Goal: Task Accomplishment & Management: Use online tool/utility

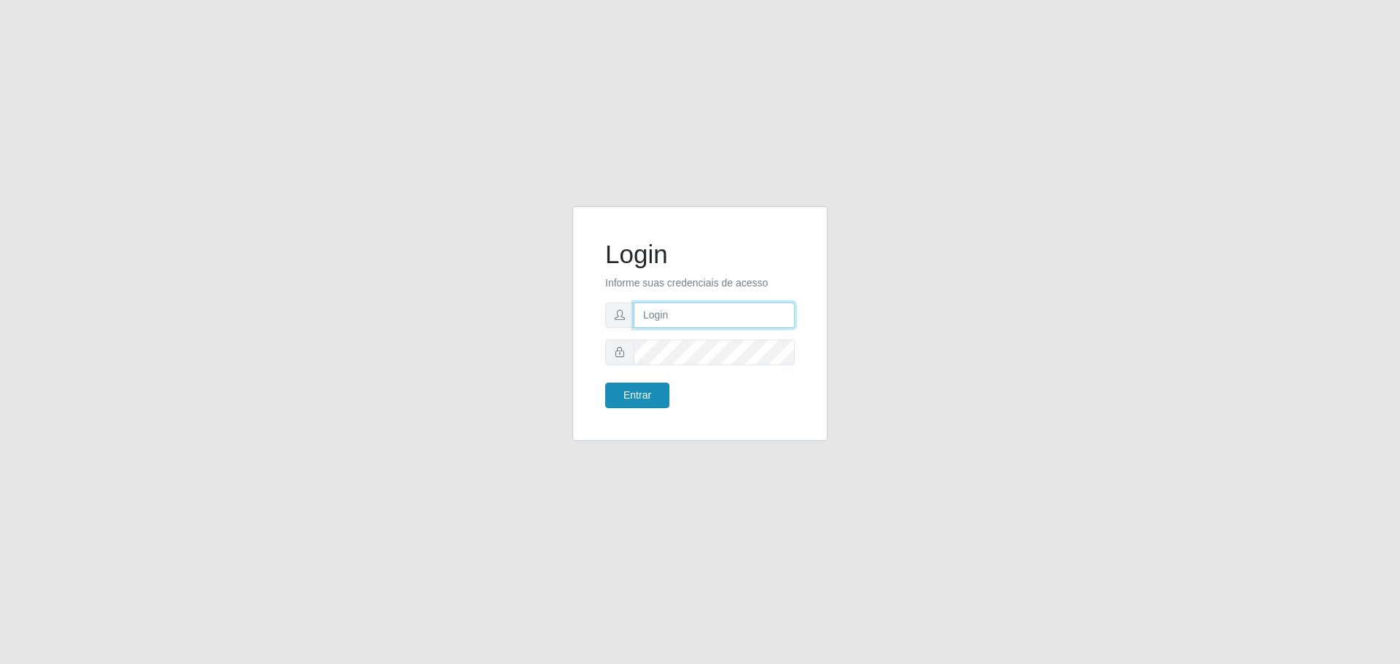
type input "[EMAIL_ADDRESS][DOMAIN_NAME]"
click at [638, 394] on button "Entrar" at bounding box center [637, 396] width 64 height 26
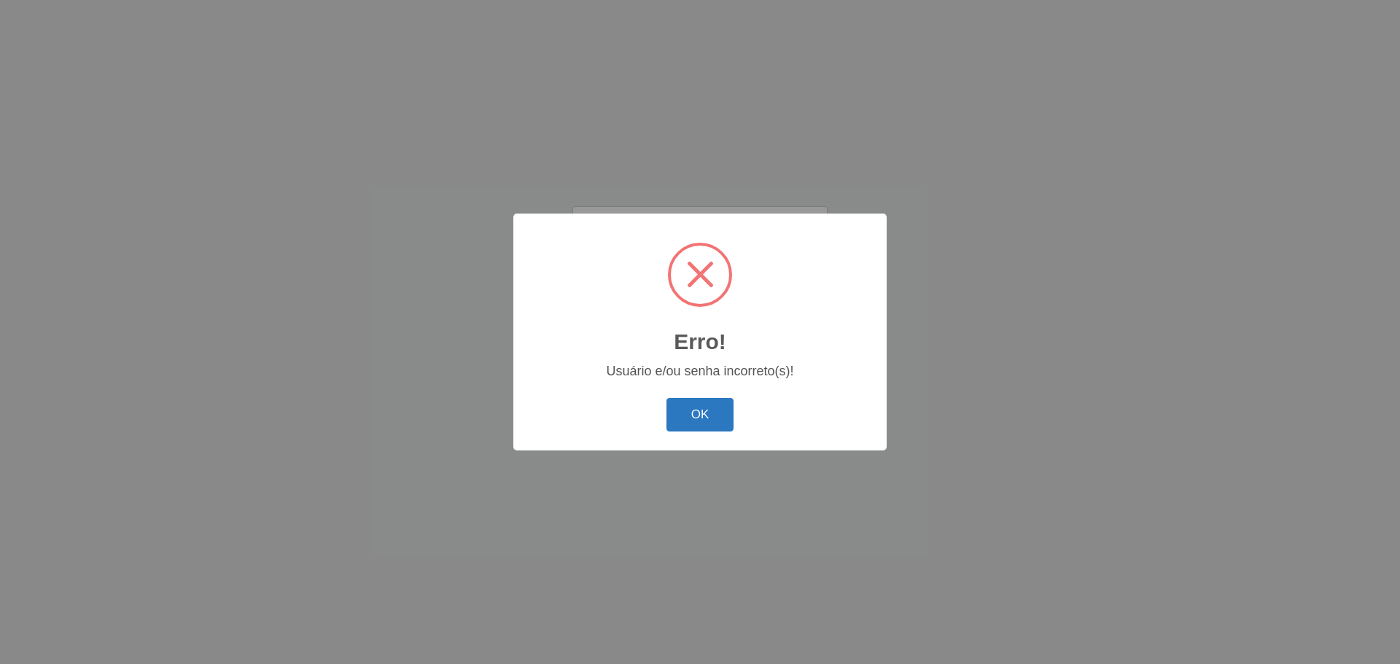
click at [679, 405] on button "OK" at bounding box center [700, 415] width 68 height 34
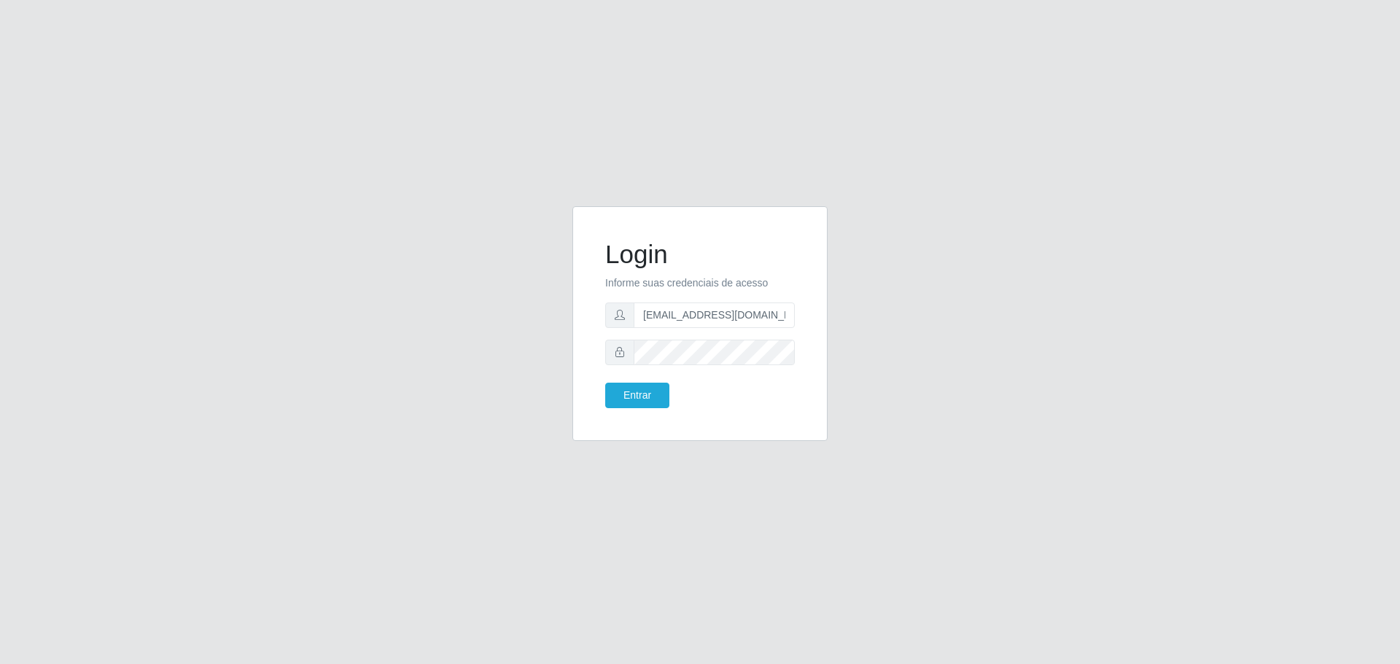
click at [674, 368] on form "Login Informe suas credenciais de acesso [EMAIL_ADDRESS][DOMAIN_NAME] Entrar" at bounding box center [700, 323] width 190 height 169
click at [631, 394] on button "Entrar" at bounding box center [637, 396] width 64 height 26
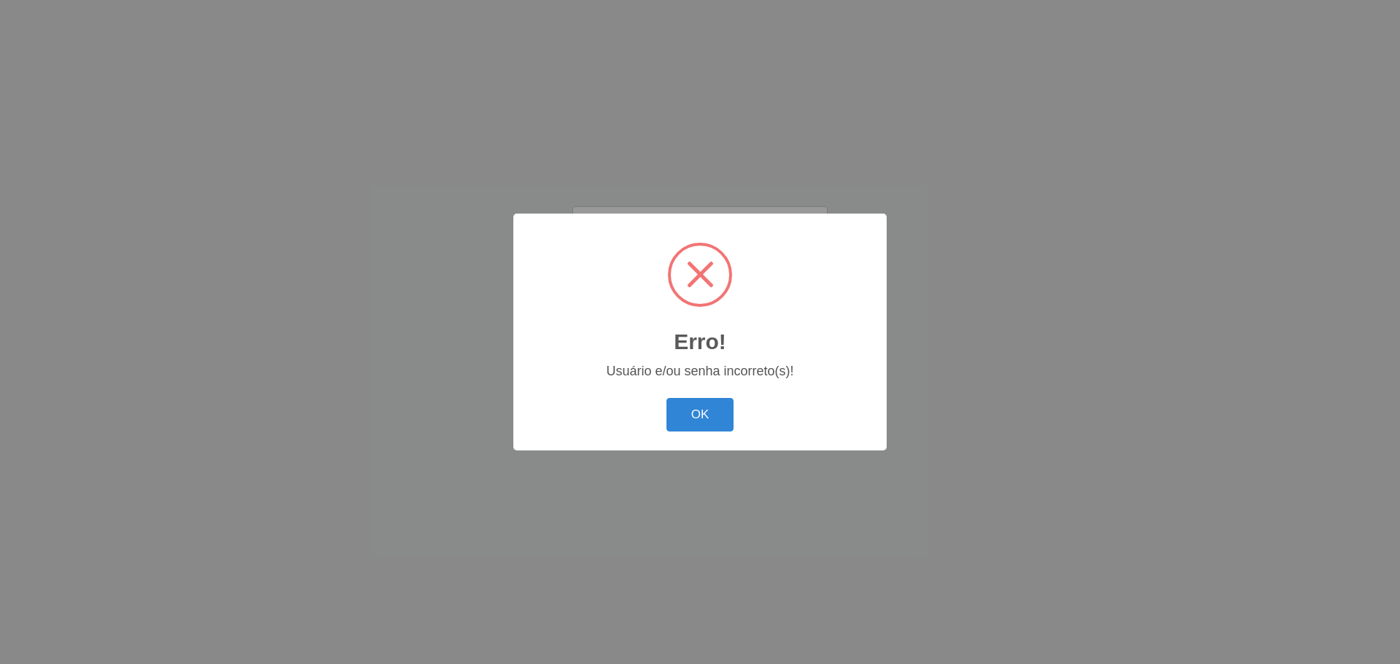
drag, startPoint x: 682, startPoint y: 413, endPoint x: 676, endPoint y: 352, distance: 61.6
click at [681, 410] on button "OK" at bounding box center [700, 415] width 68 height 34
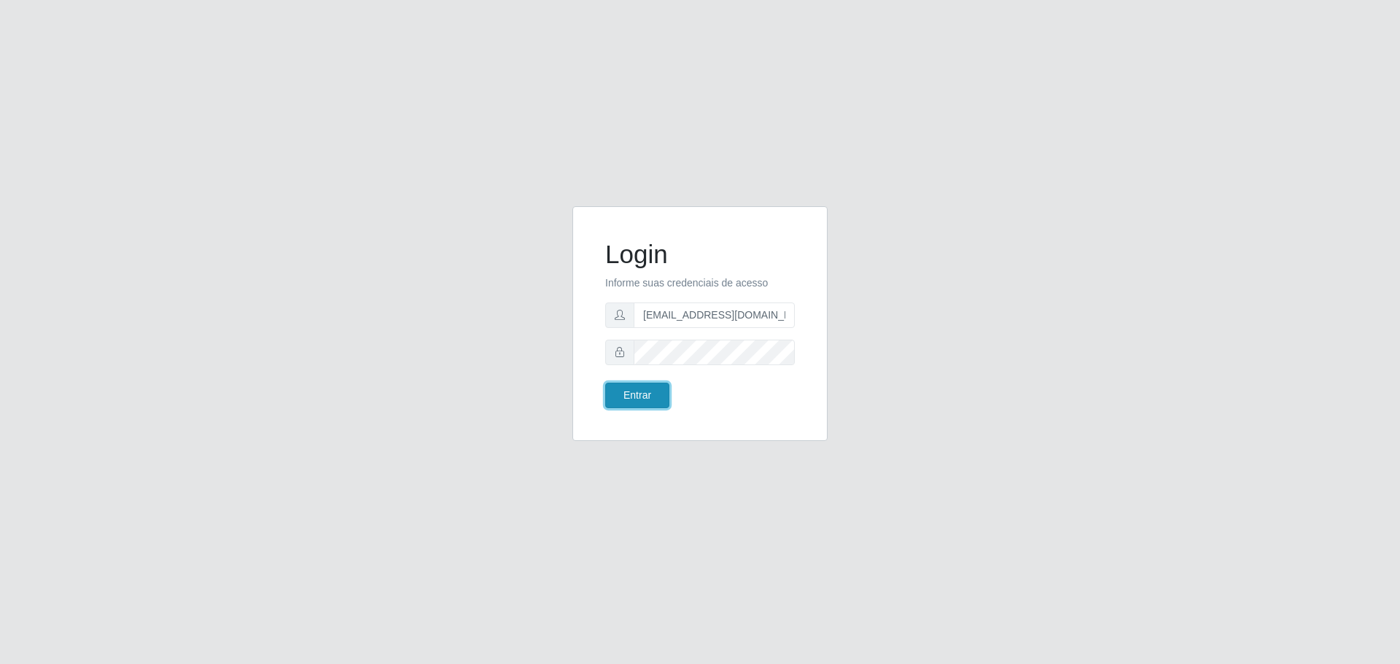
click at [652, 400] on button "Entrar" at bounding box center [637, 396] width 64 height 26
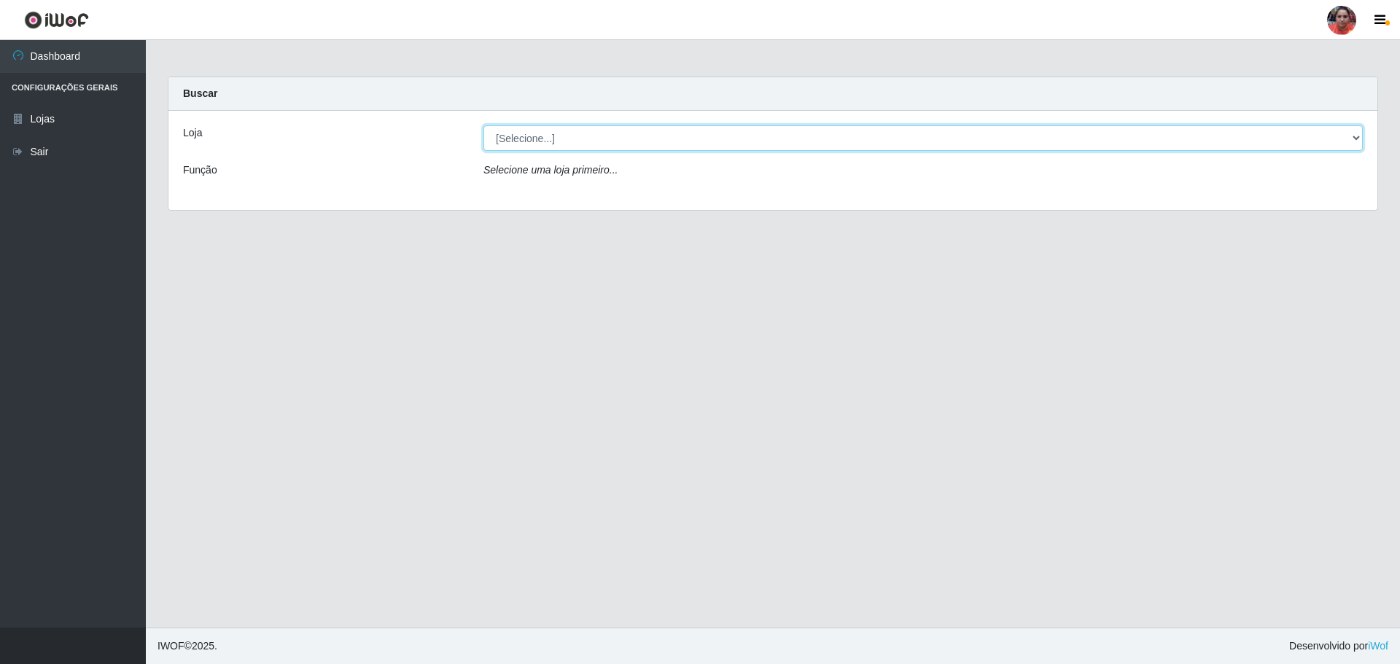
click at [1358, 139] on select "[Selecione...] Mar Vermelho - Loja 05" at bounding box center [922, 138] width 879 height 26
select select "252"
click at [483, 125] on select "[Selecione...] Mar Vermelho - Loja 05" at bounding box center [922, 138] width 879 height 26
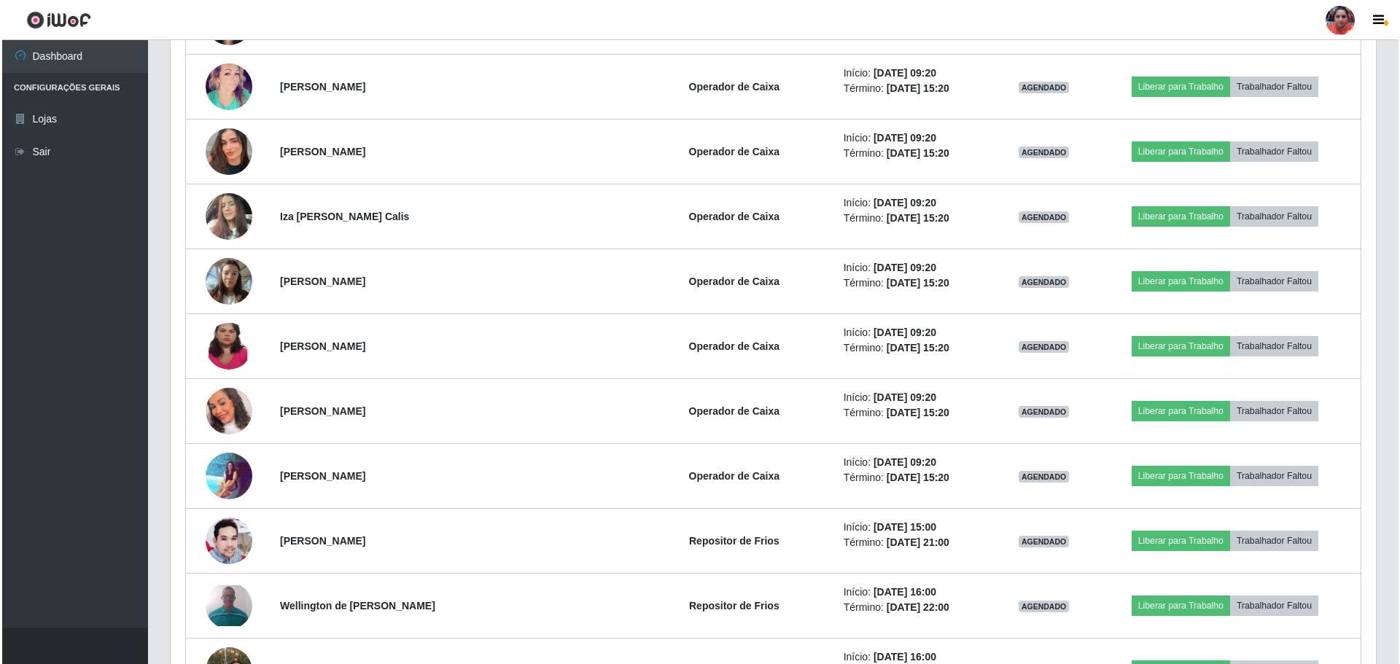
scroll to position [1234, 0]
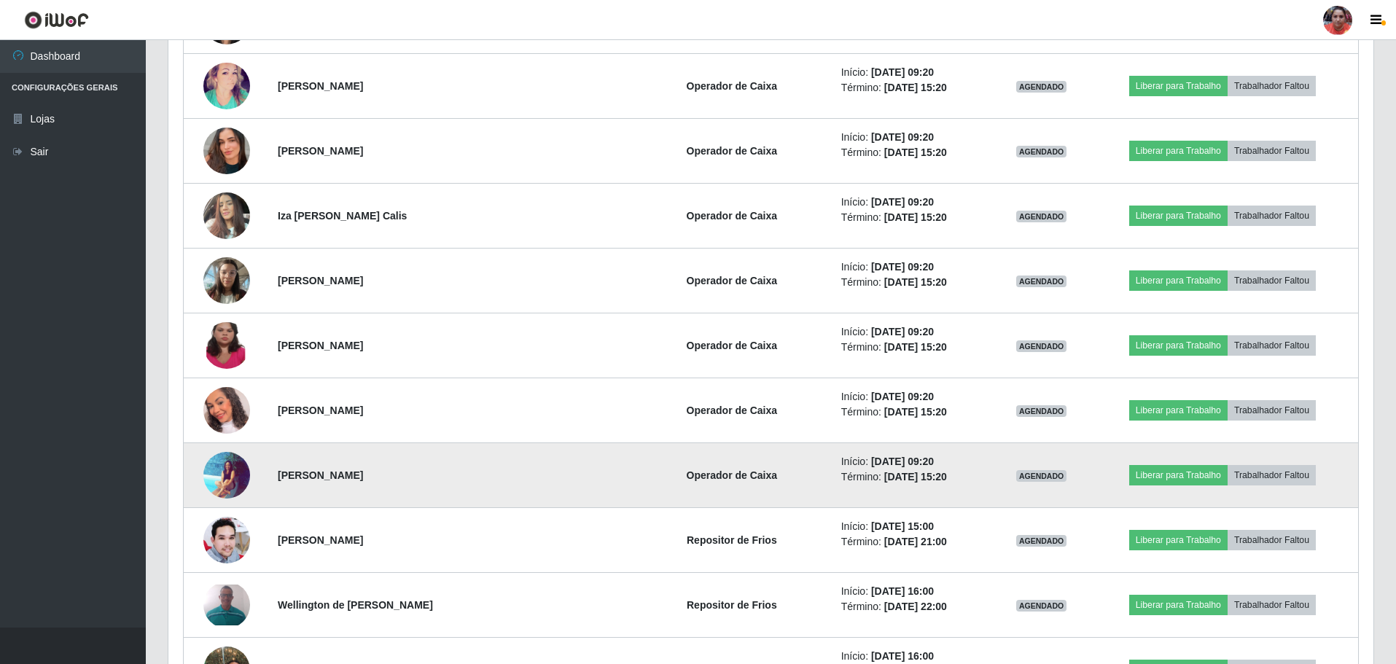
click at [208, 480] on img at bounding box center [226, 474] width 47 height 47
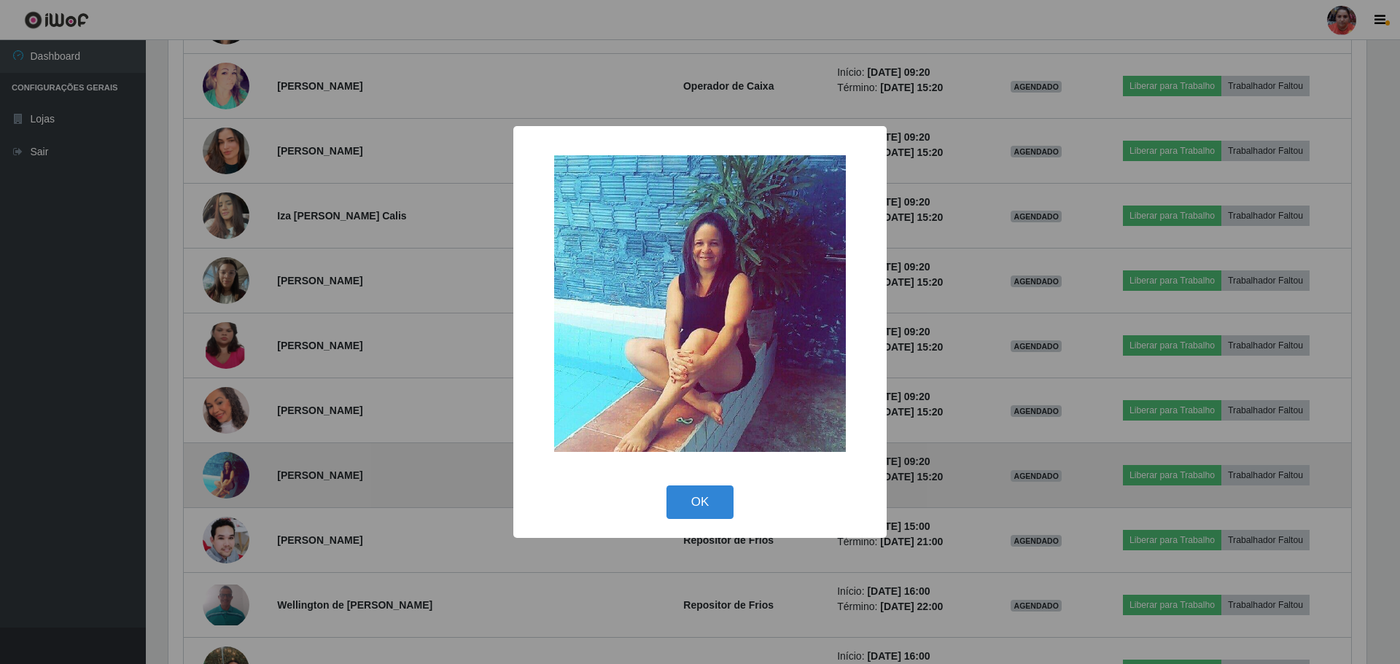
click at [208, 480] on div "× OK Cancel" at bounding box center [700, 332] width 1400 height 664
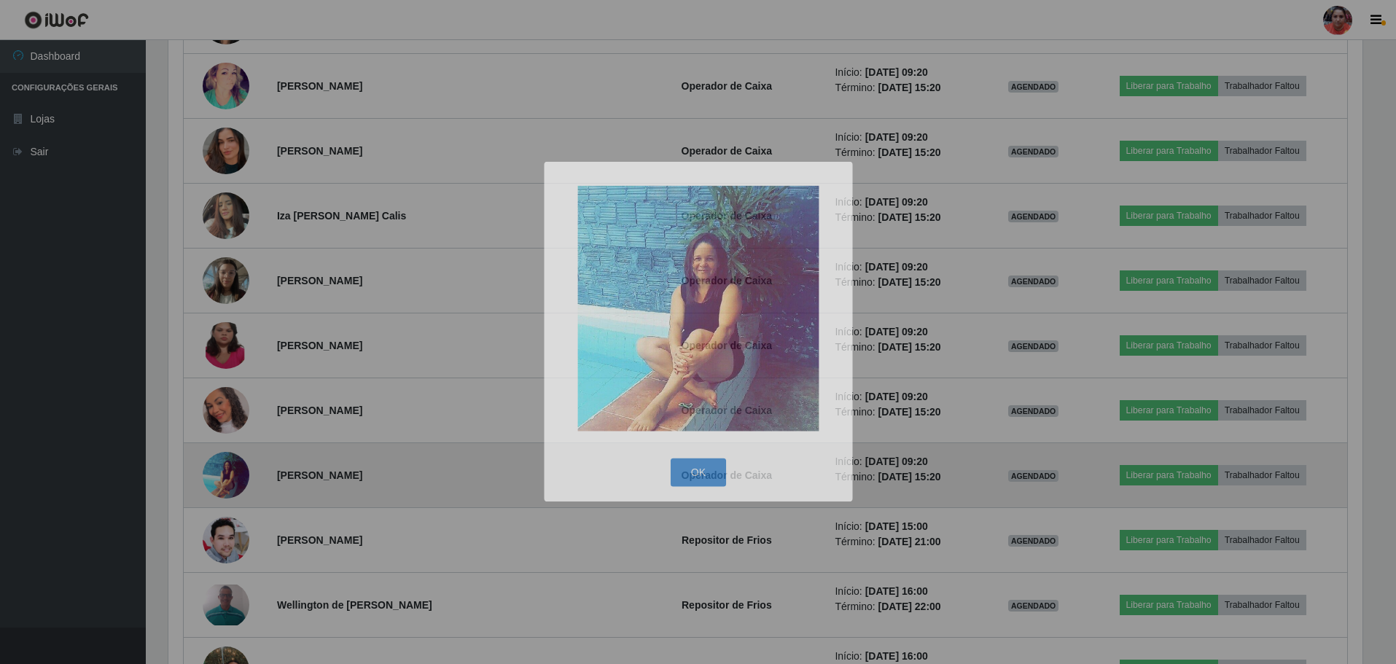
scroll to position [303, 1205]
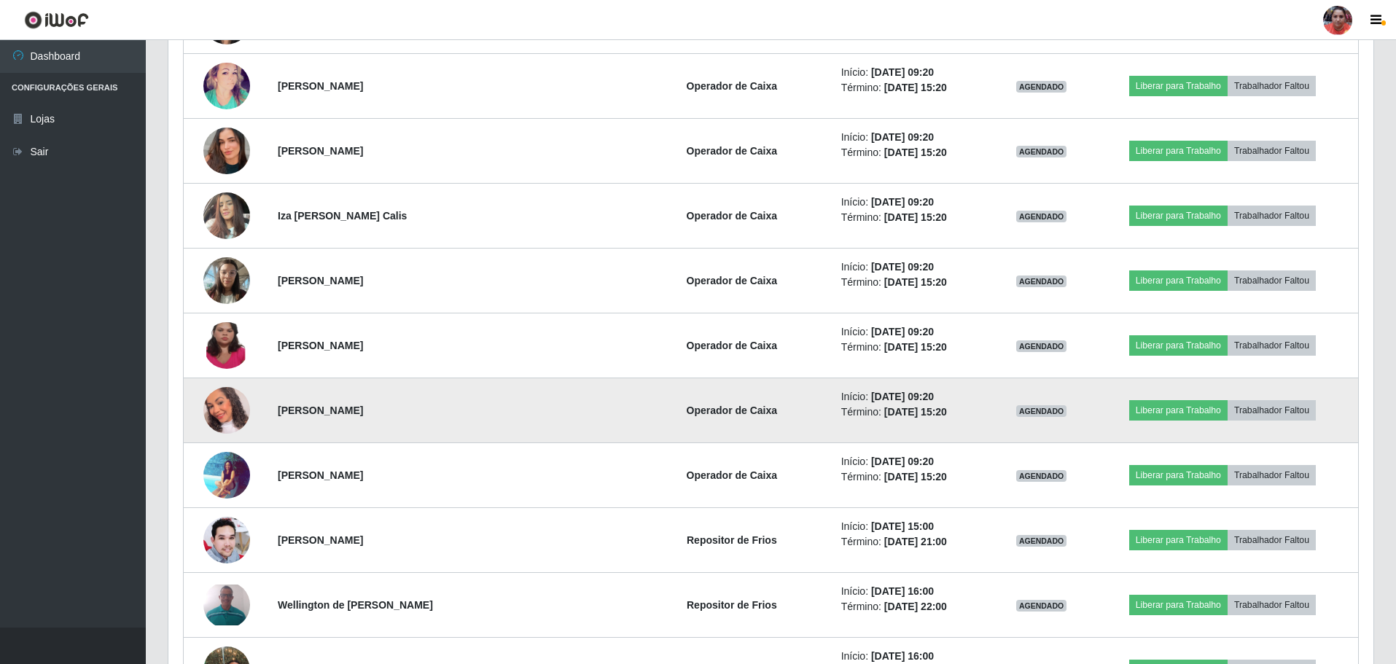
click at [222, 422] on img at bounding box center [226, 410] width 47 height 54
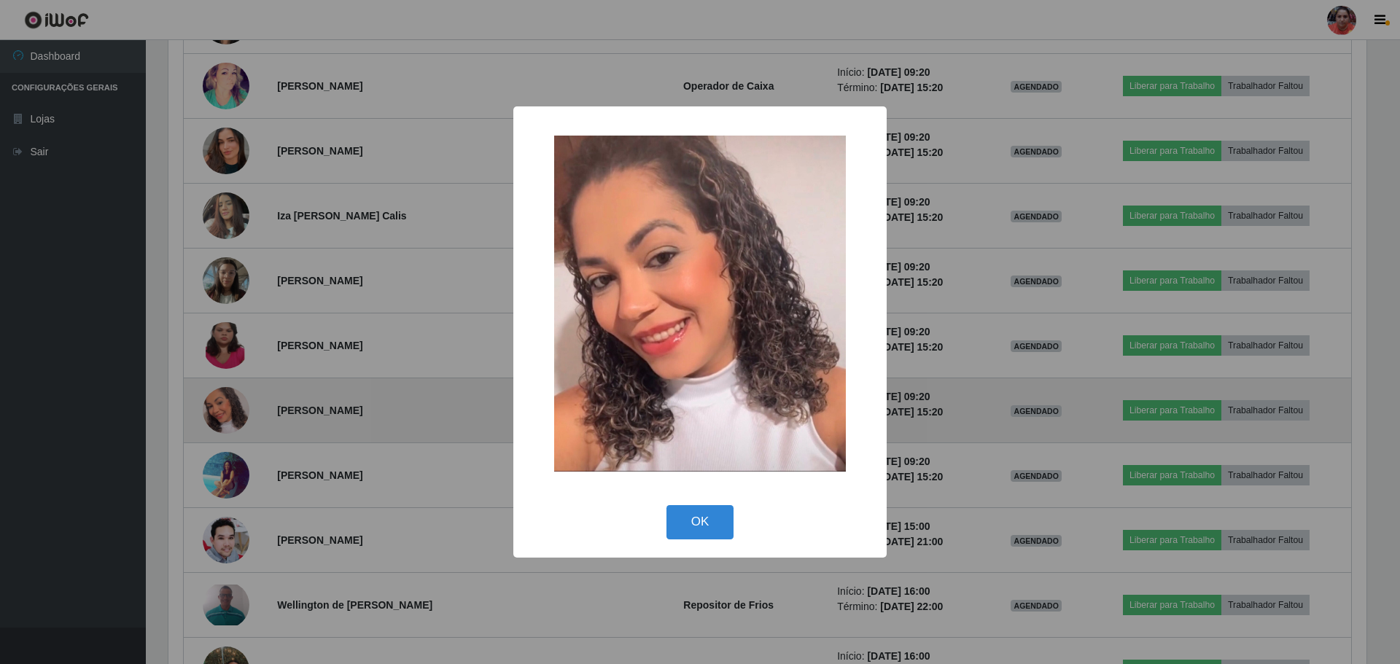
click at [222, 422] on div "× OK Cancel" at bounding box center [700, 332] width 1400 height 664
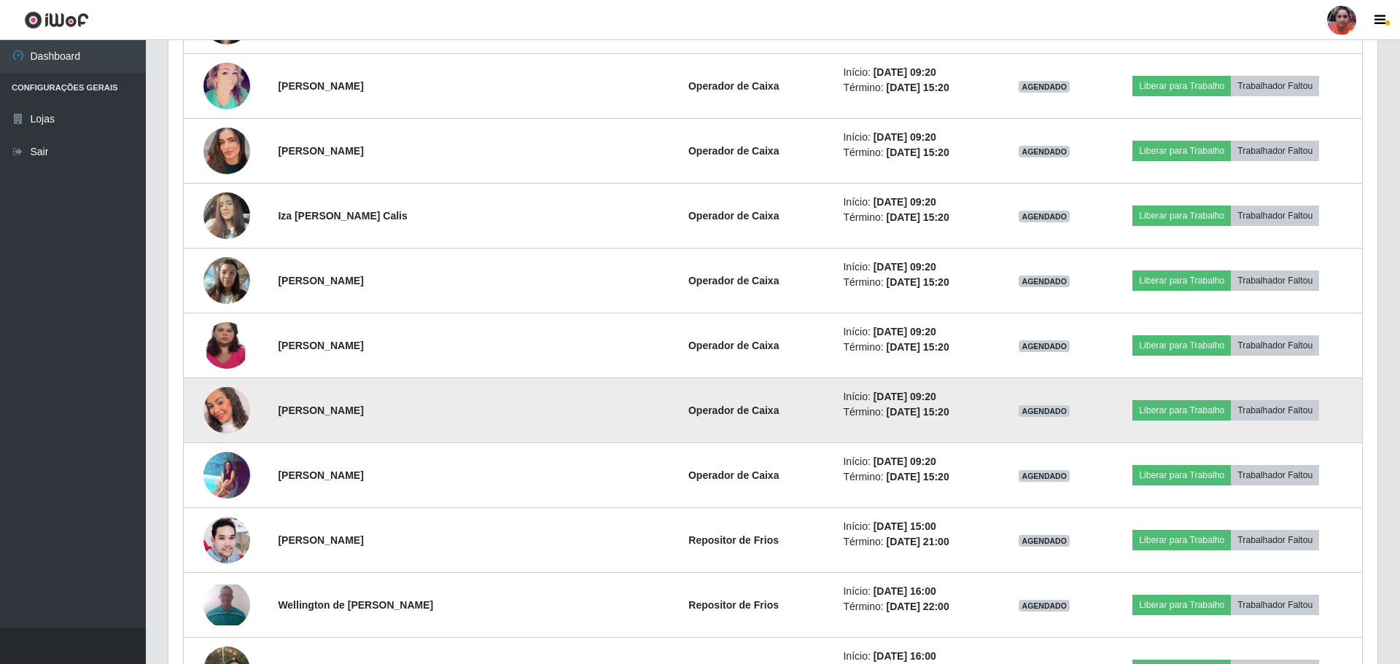
scroll to position [303, 1205]
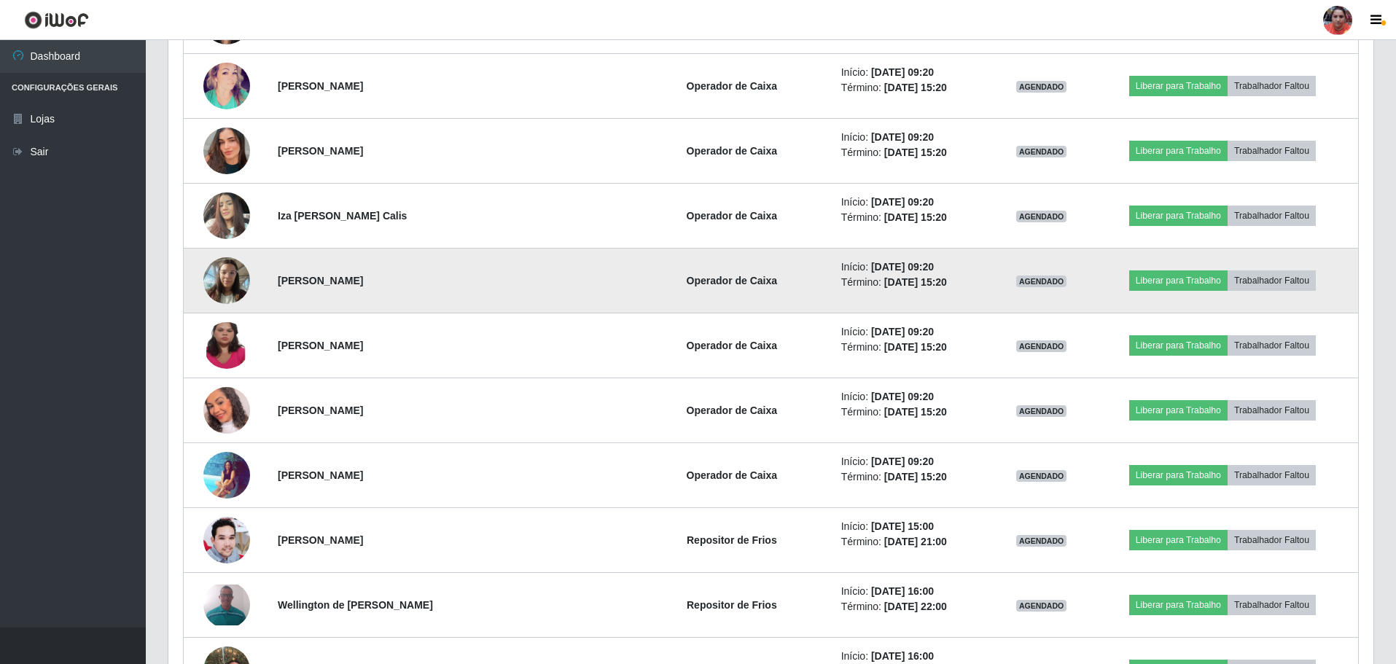
click at [227, 276] on img at bounding box center [226, 280] width 47 height 62
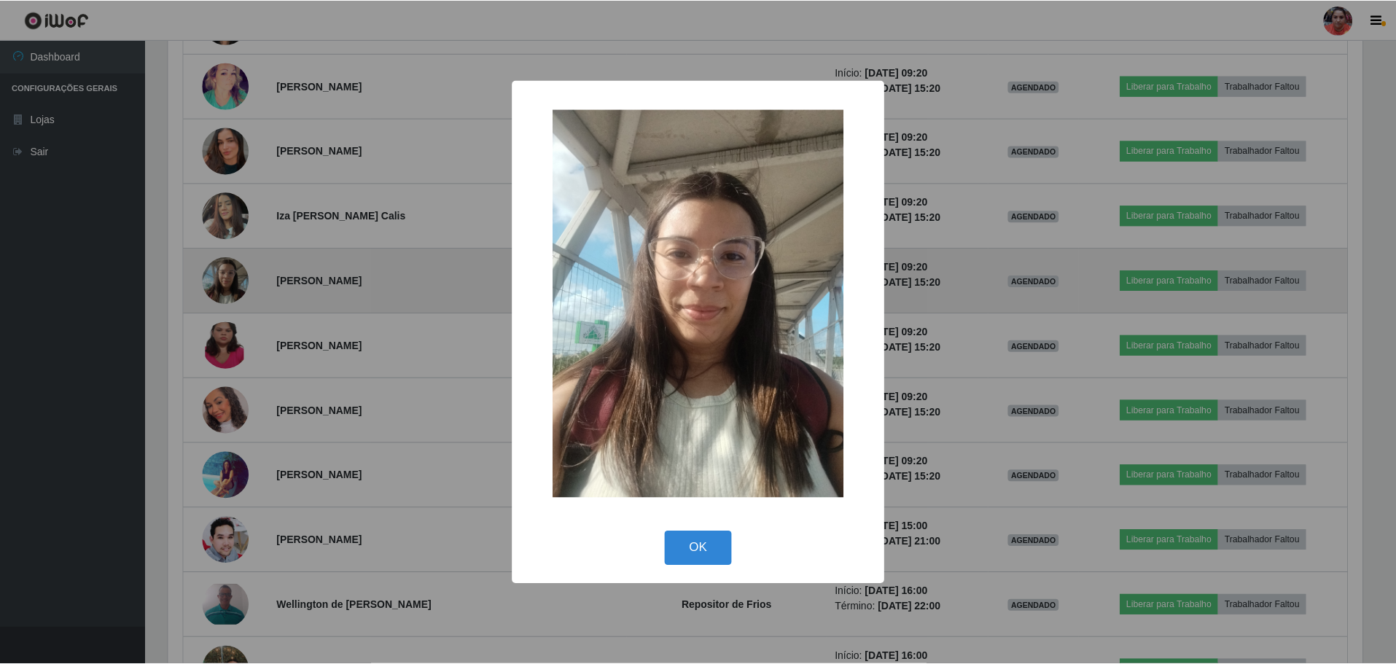
scroll to position [303, 1198]
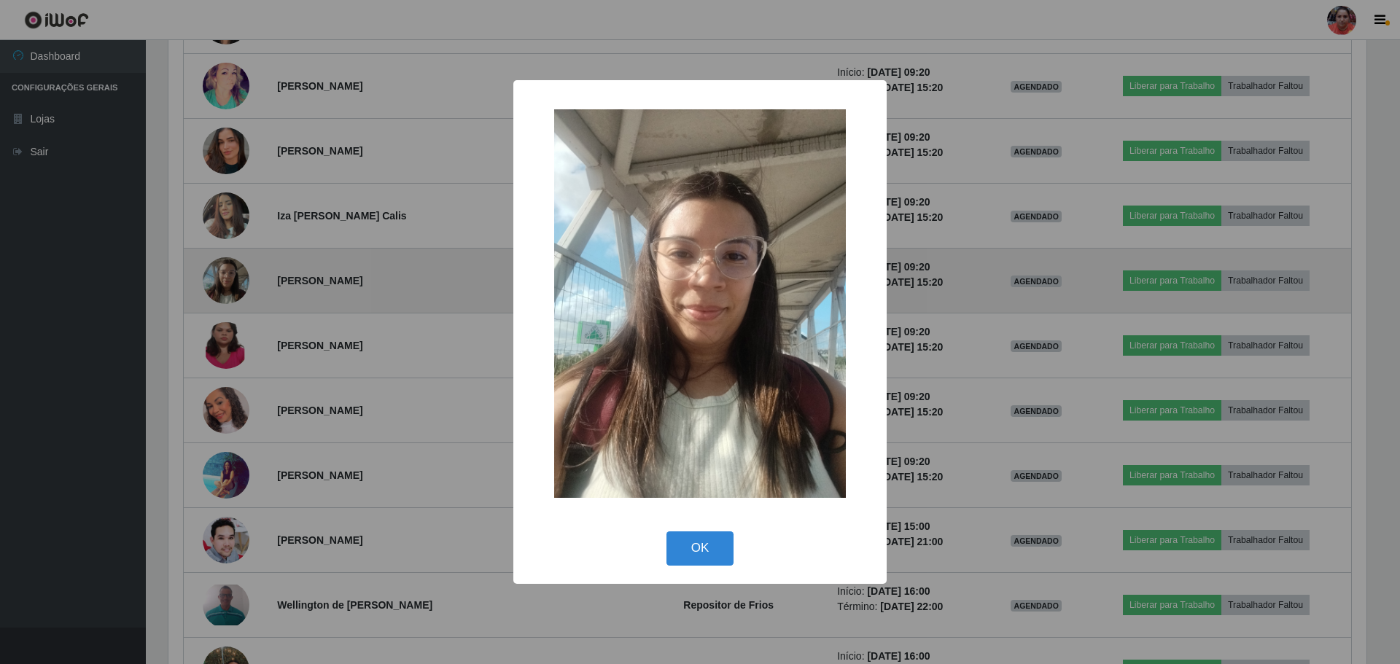
click at [227, 276] on div "× OK Cancel" at bounding box center [700, 332] width 1400 height 664
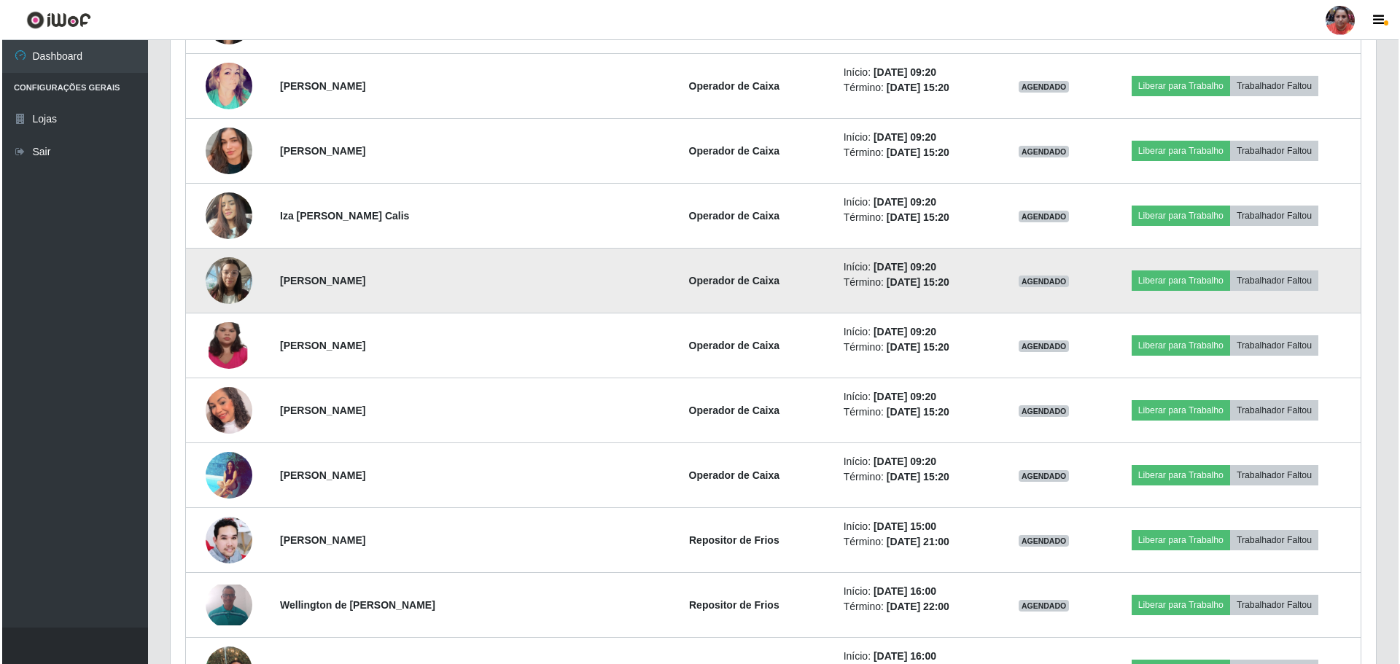
scroll to position [303, 1205]
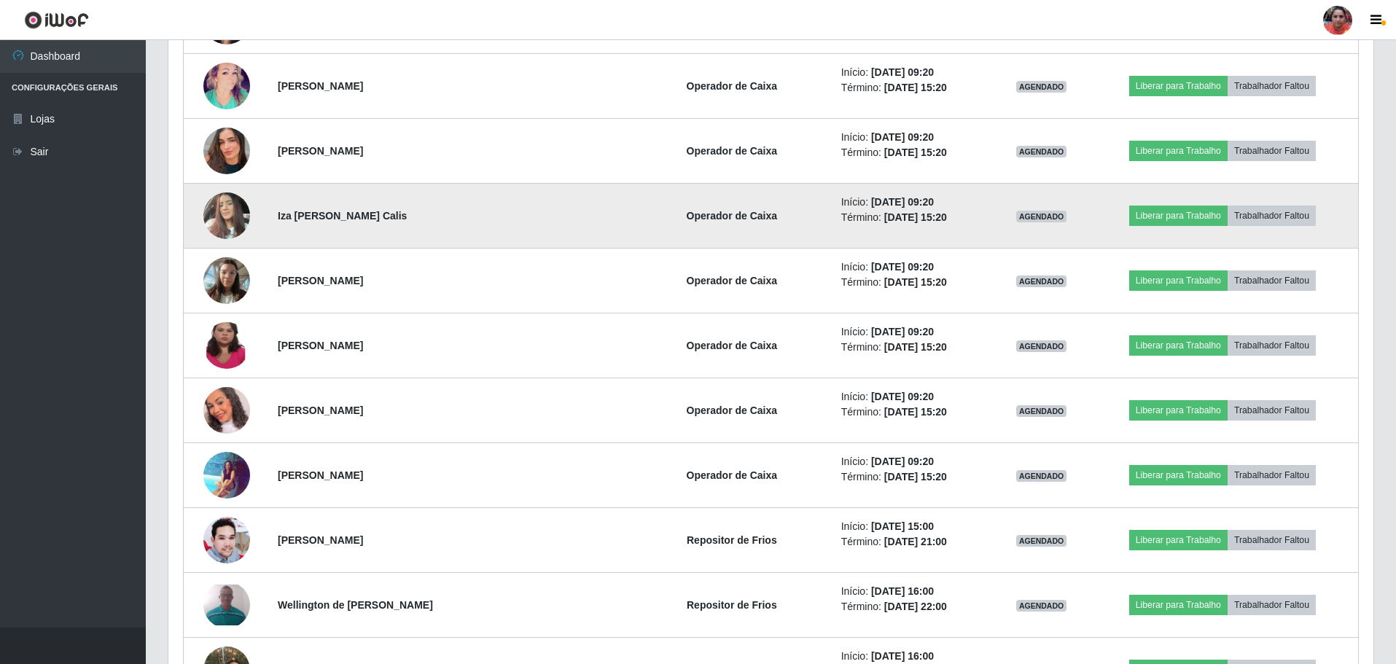
click at [227, 221] on img at bounding box center [226, 215] width 47 height 62
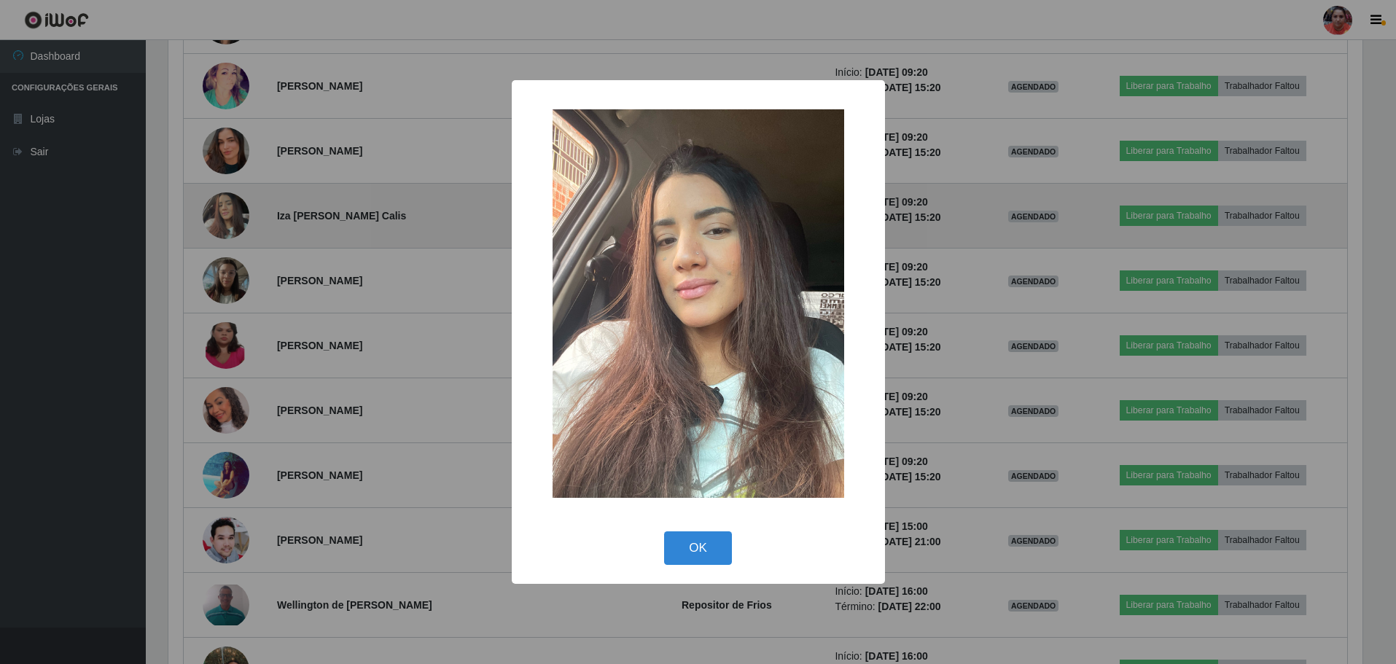
scroll to position [303, 1198]
click at [227, 221] on div "× OK Cancel" at bounding box center [700, 332] width 1400 height 664
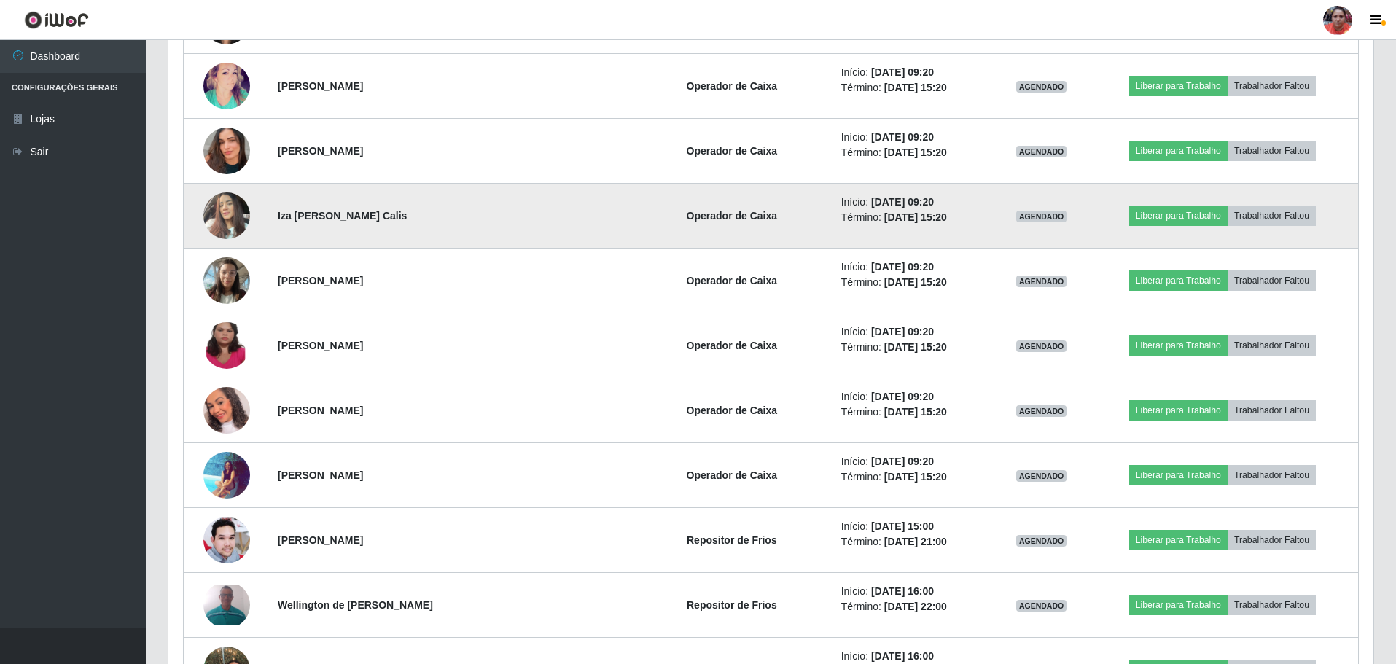
scroll to position [303, 1205]
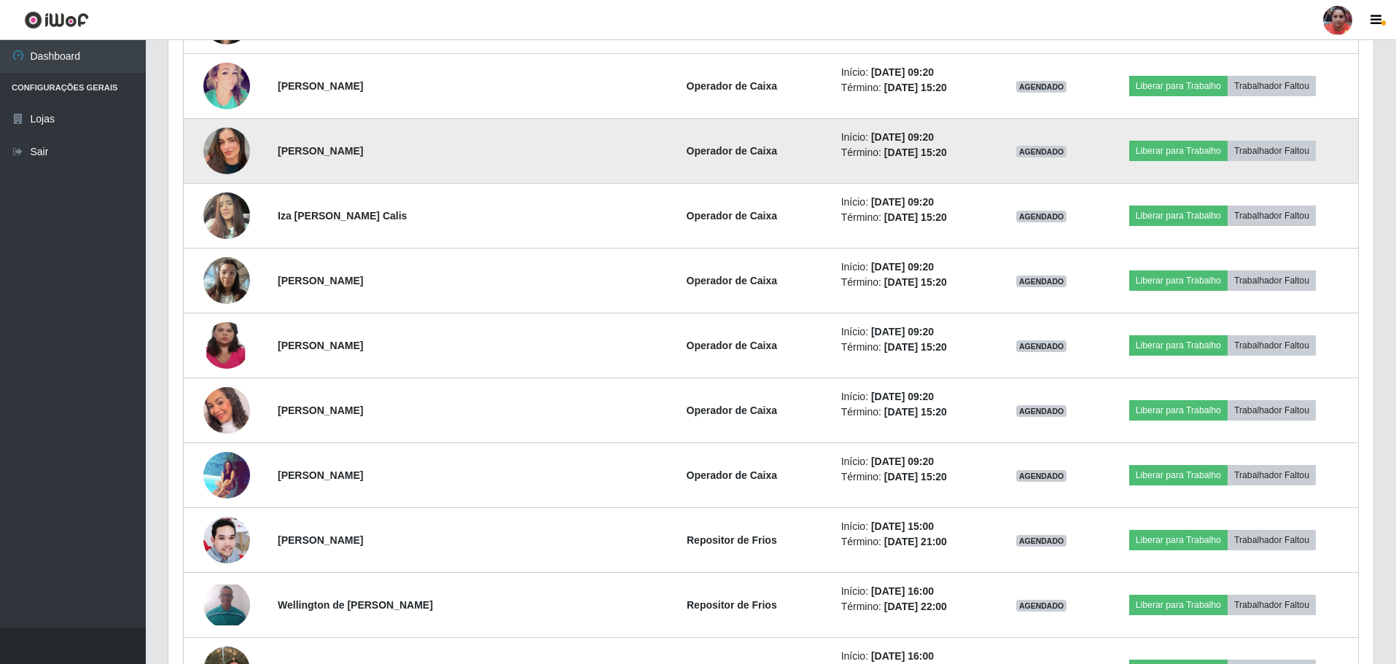
click at [225, 149] on img at bounding box center [226, 150] width 47 height 83
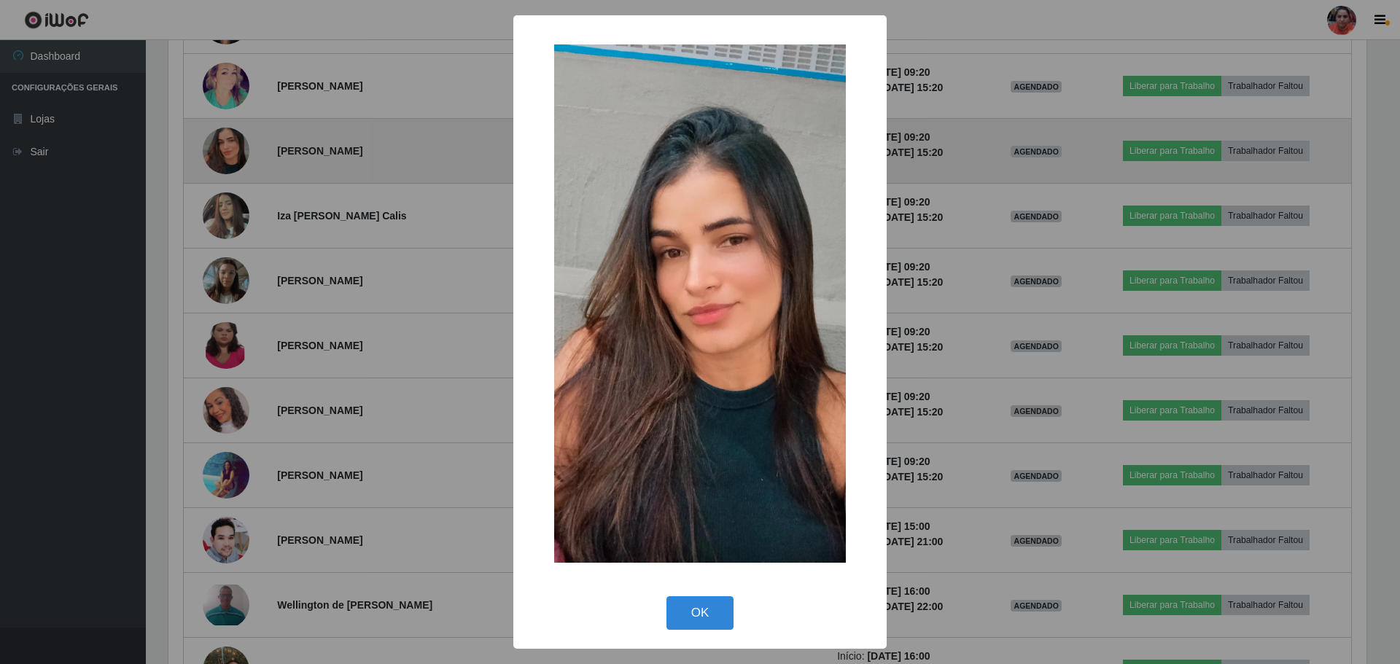
click at [225, 149] on div "× OK Cancel" at bounding box center [700, 332] width 1400 height 664
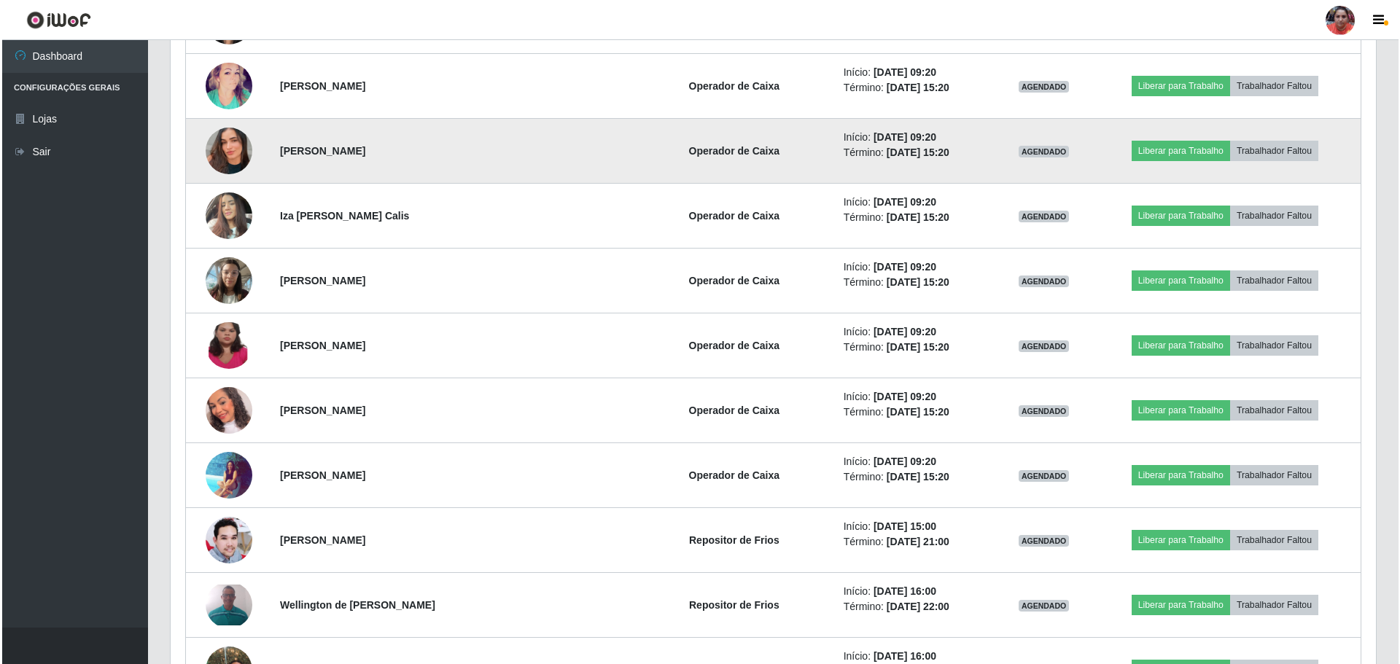
scroll to position [303, 1205]
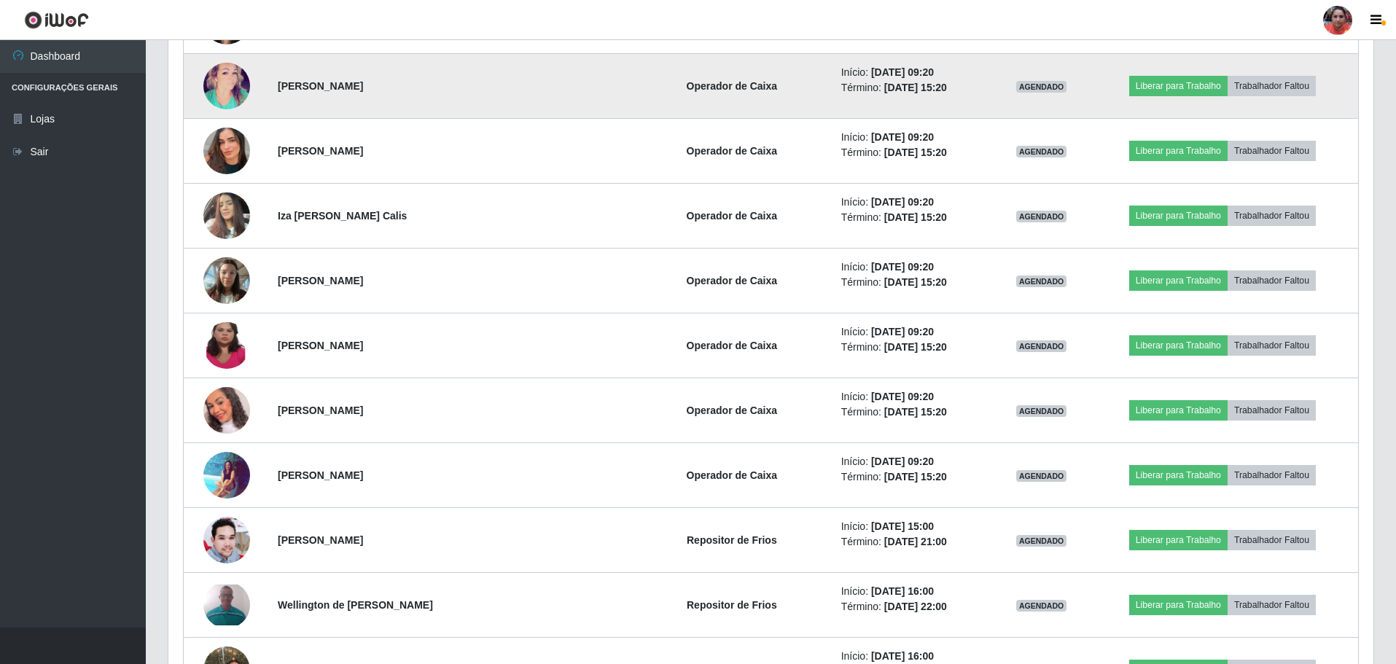
click at [231, 101] on img at bounding box center [226, 86] width 47 height 69
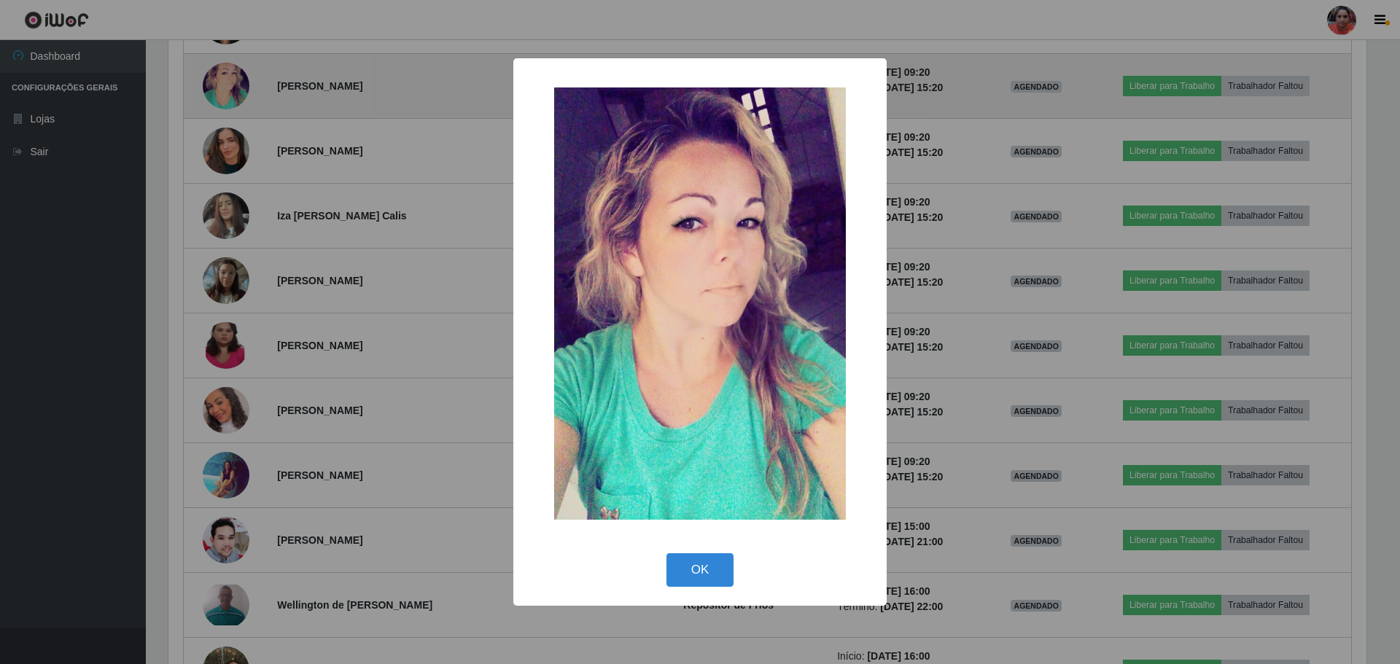
click at [231, 101] on div "× OK Cancel" at bounding box center [700, 332] width 1400 height 664
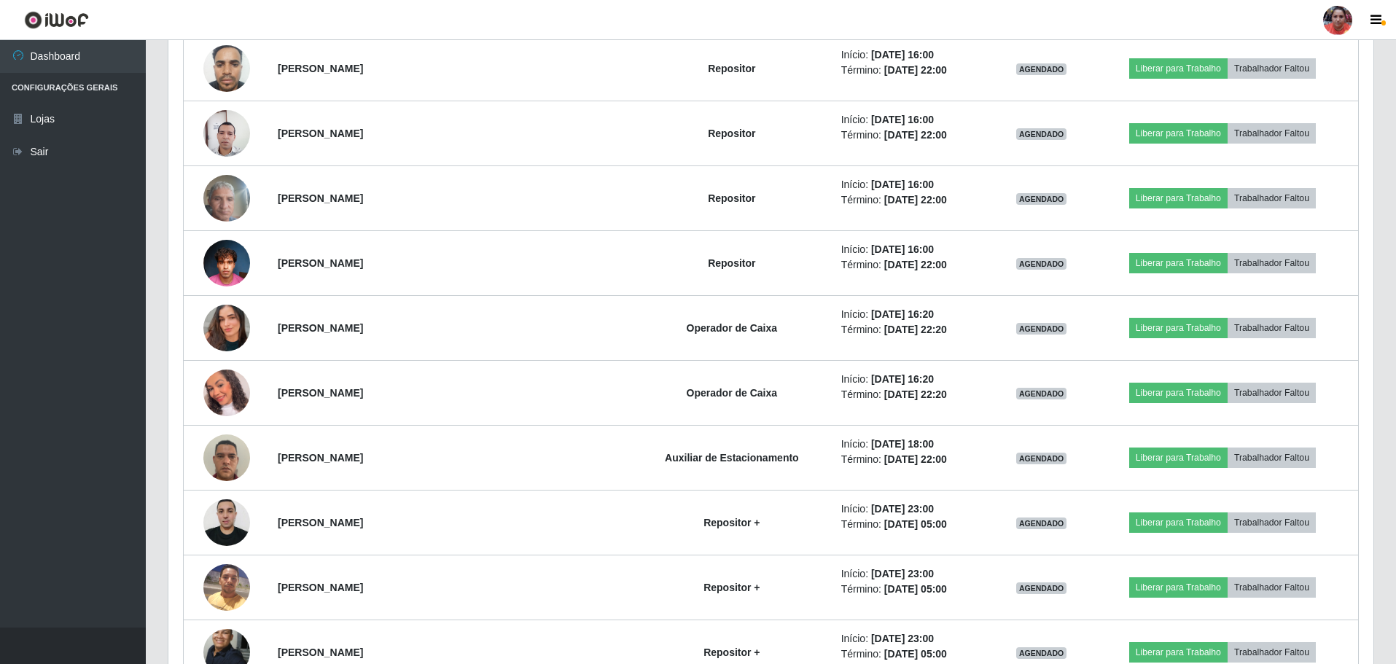
scroll to position [2878, 0]
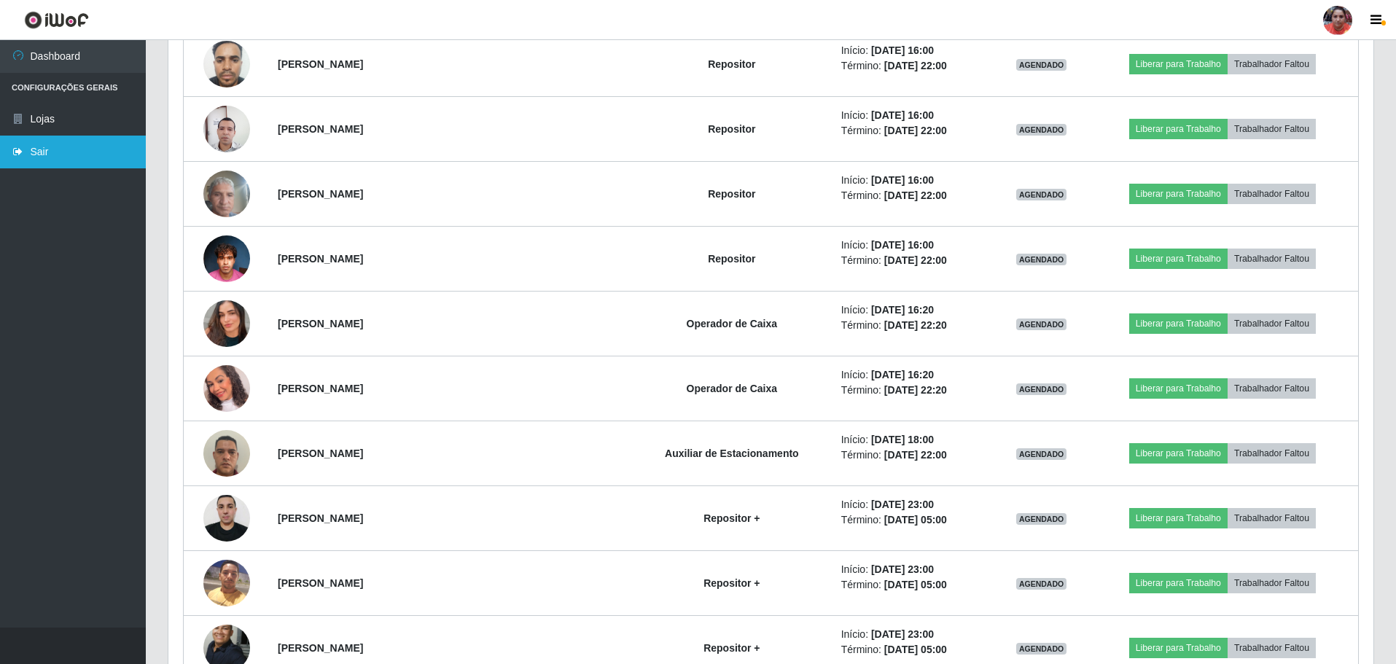
click at [37, 149] on link "Sair" at bounding box center [73, 152] width 146 height 33
